Goal: Find specific page/section: Find specific page/section

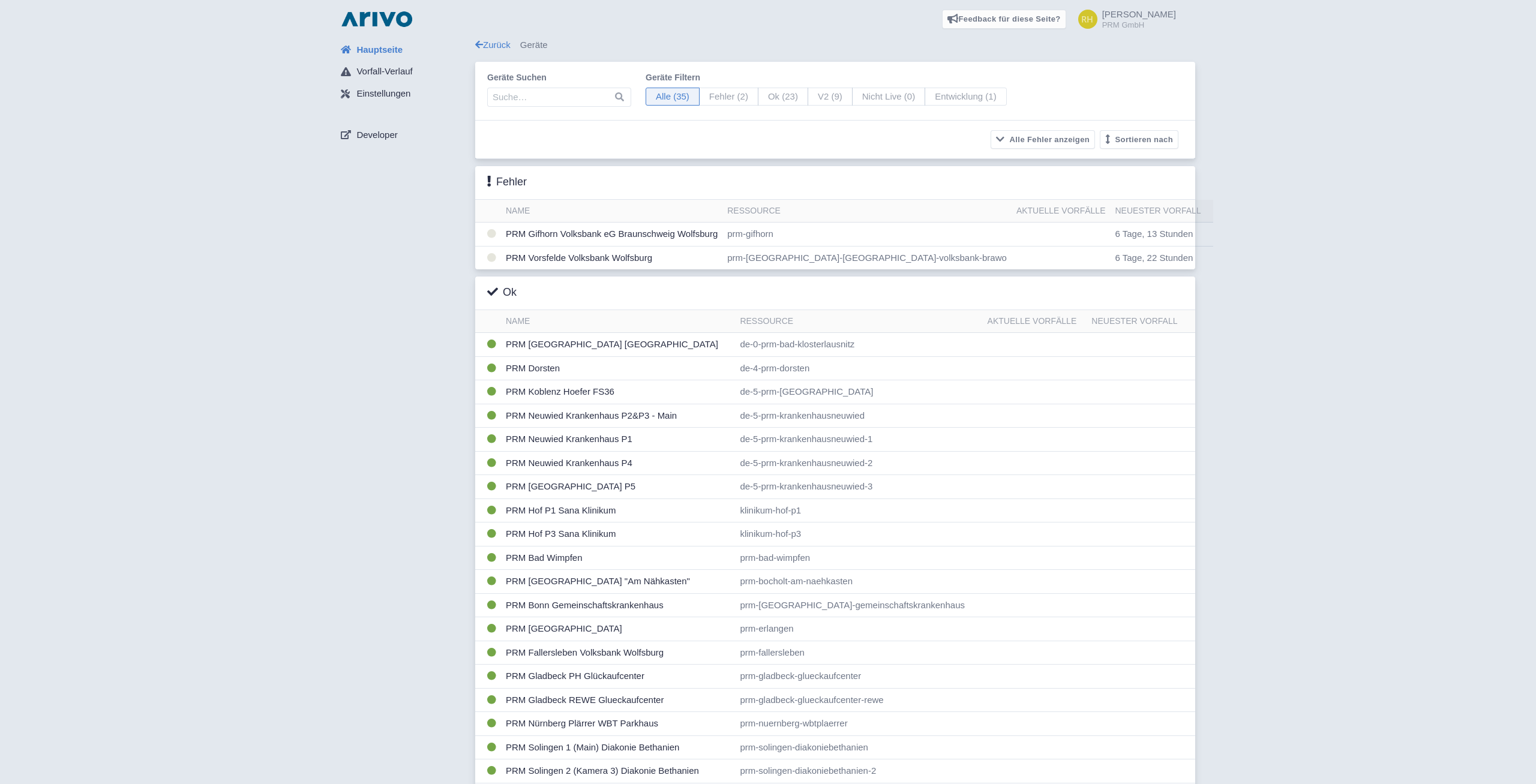
click at [336, 416] on div "Hauptseite Vorfall-Verlauf Einstellungen Developer" at bounding box center [403, 600] width 144 height 1122
click at [344, 25] on img at bounding box center [376, 19] width 77 height 19
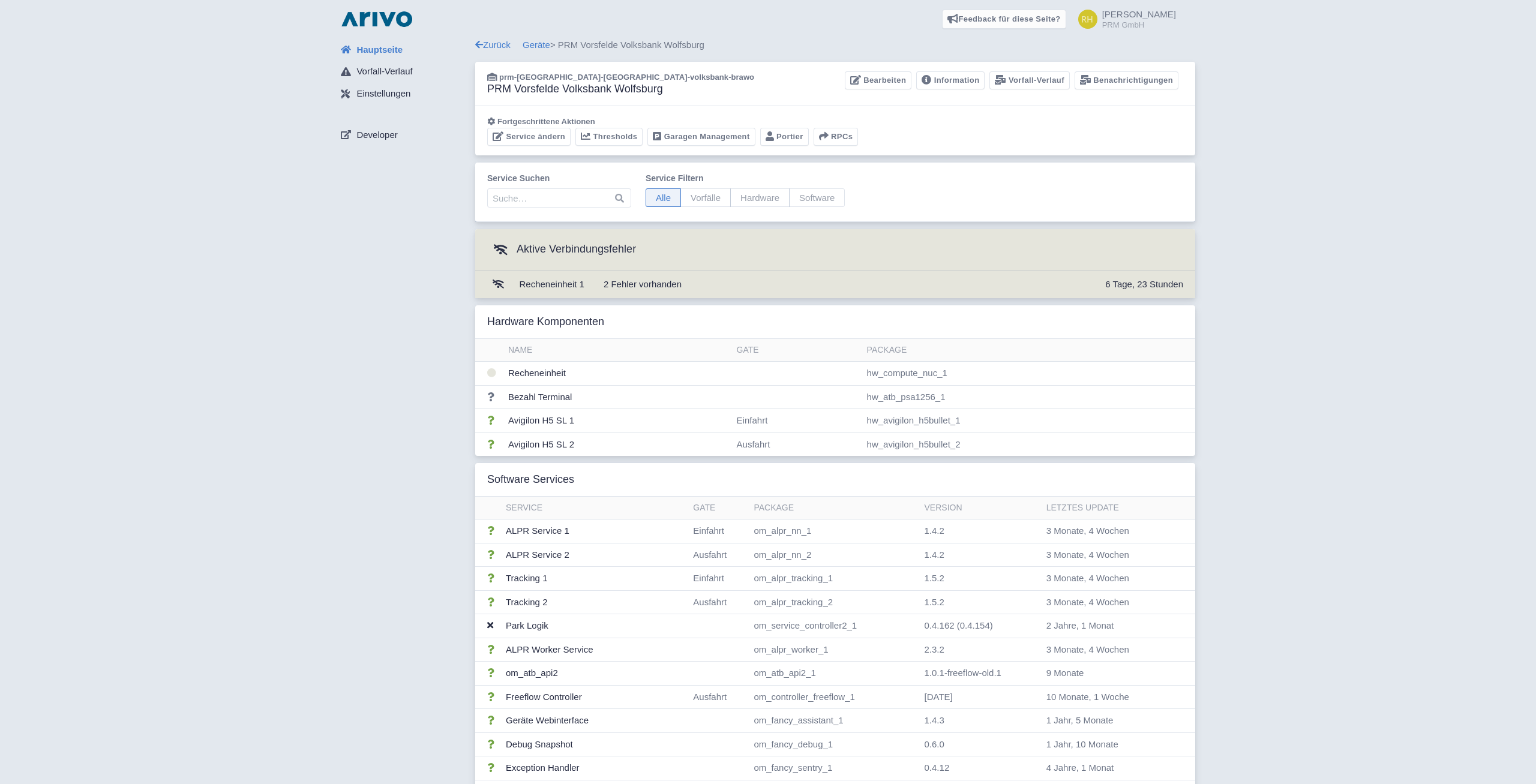
click at [65, 50] on div "Hauptseite Vorfall-Verlauf Einstellungen Developer Zurück Geräte > PRM Vorsfeld…" at bounding box center [768, 590] width 1517 height 1103
click at [948, 81] on link "Information" at bounding box center [950, 81] width 68 height 18
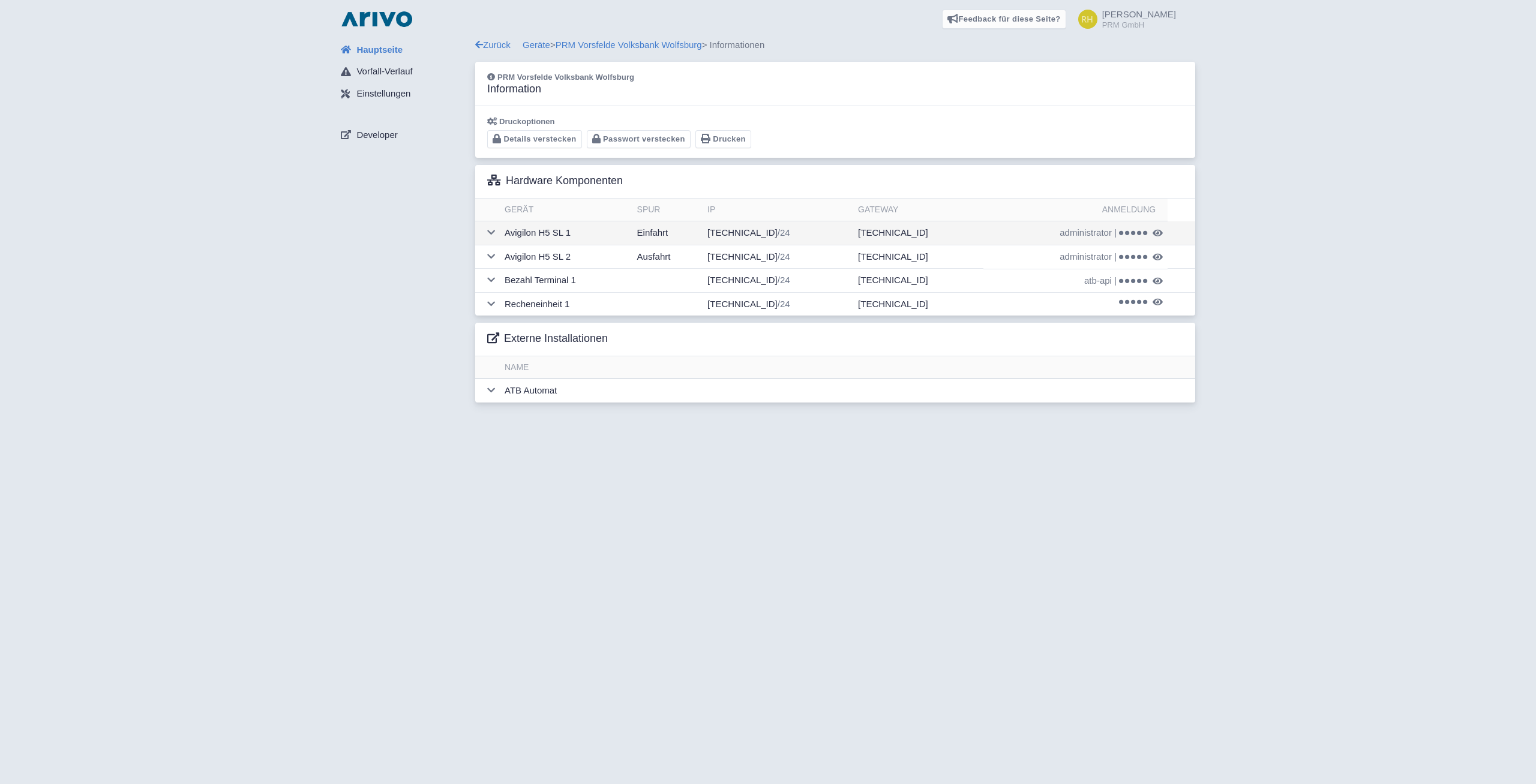
click at [1127, 232] on span at bounding box center [1133, 233] width 29 height 7
